Goal: Task Accomplishment & Management: Complete application form

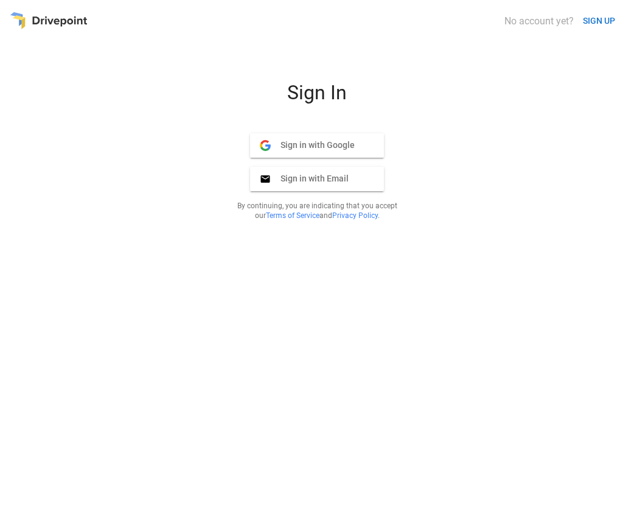
click at [317, 178] on span "Sign in with Email" at bounding box center [310, 178] width 78 height 11
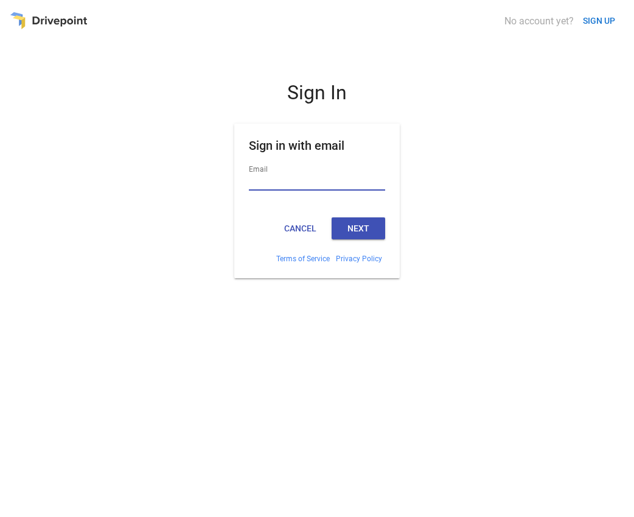
click at [599, 21] on button "SIGN UP" at bounding box center [599, 21] width 42 height 23
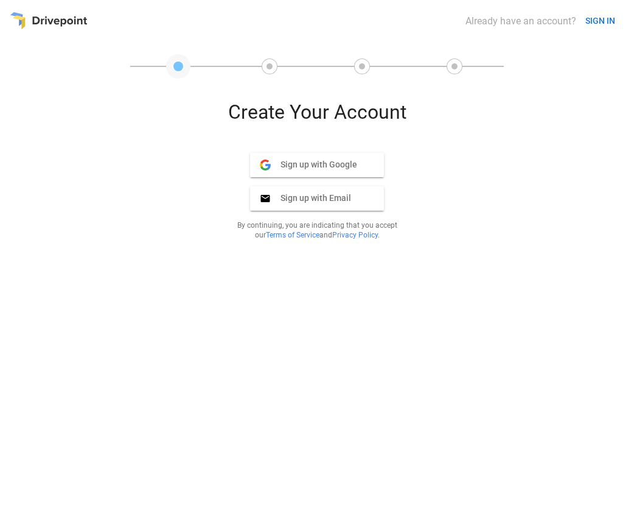
click at [600, 21] on button "SIGN IN" at bounding box center [601, 21] width 40 height 23
